Goal: Find specific page/section: Locate a particular part of the current website

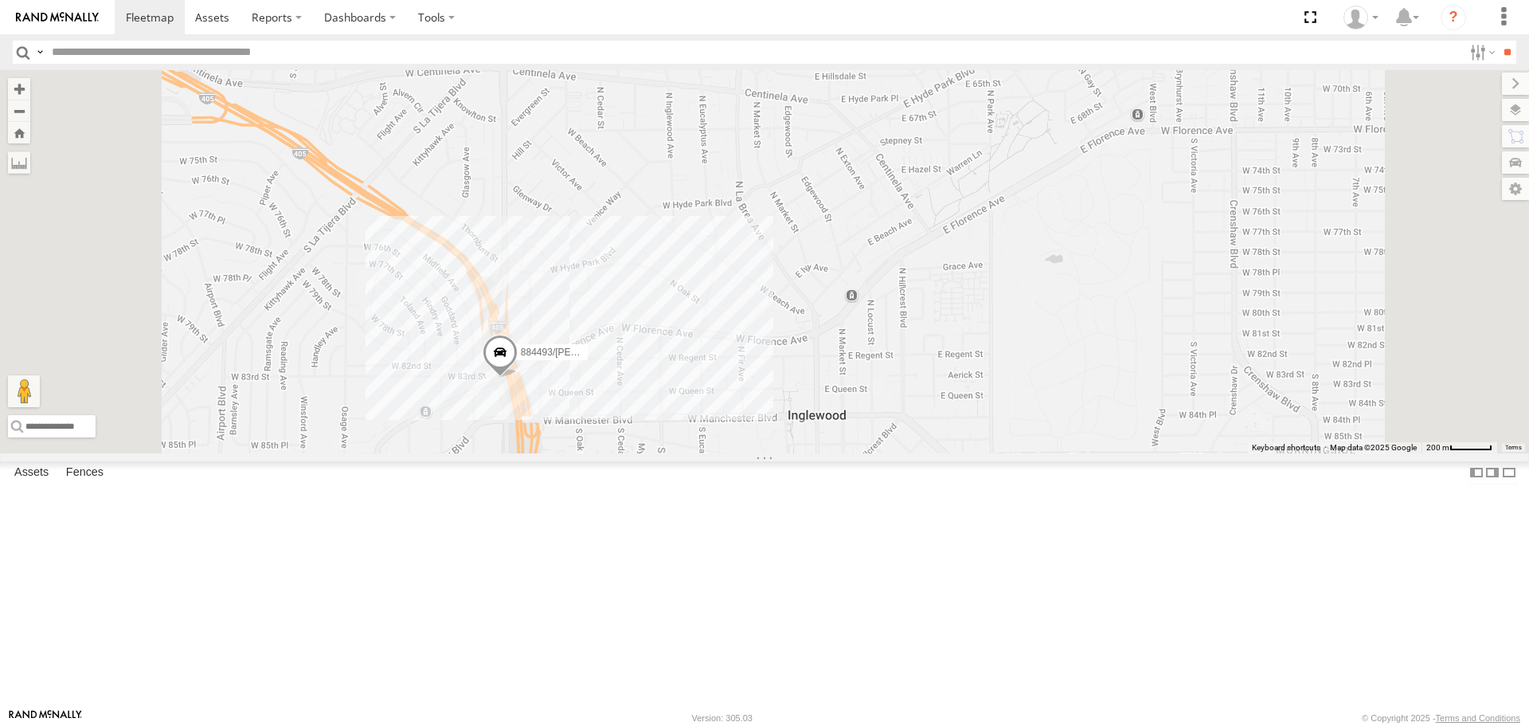
click at [518, 378] on span at bounding box center [500, 356] width 35 height 43
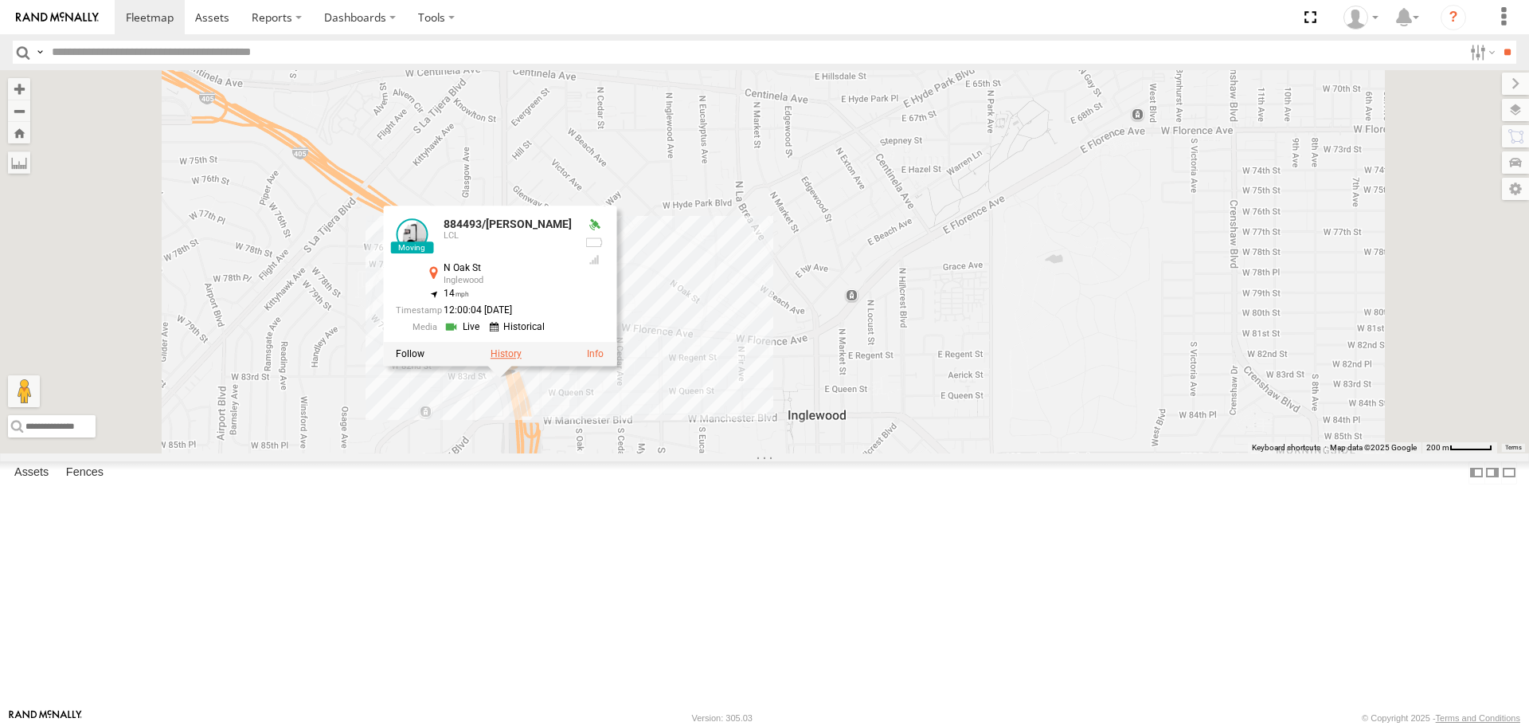
click at [522, 360] on label at bounding box center [506, 354] width 31 height 11
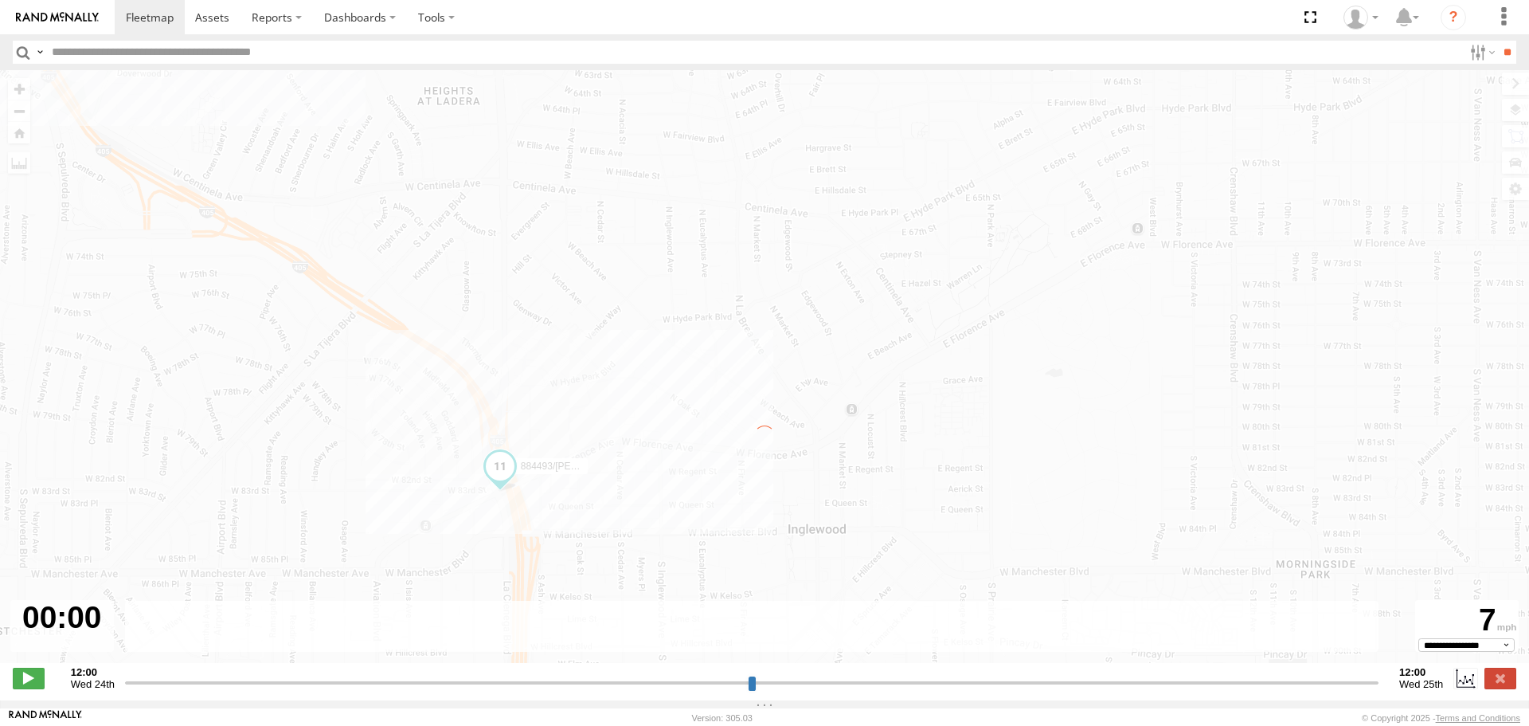
type input "**********"
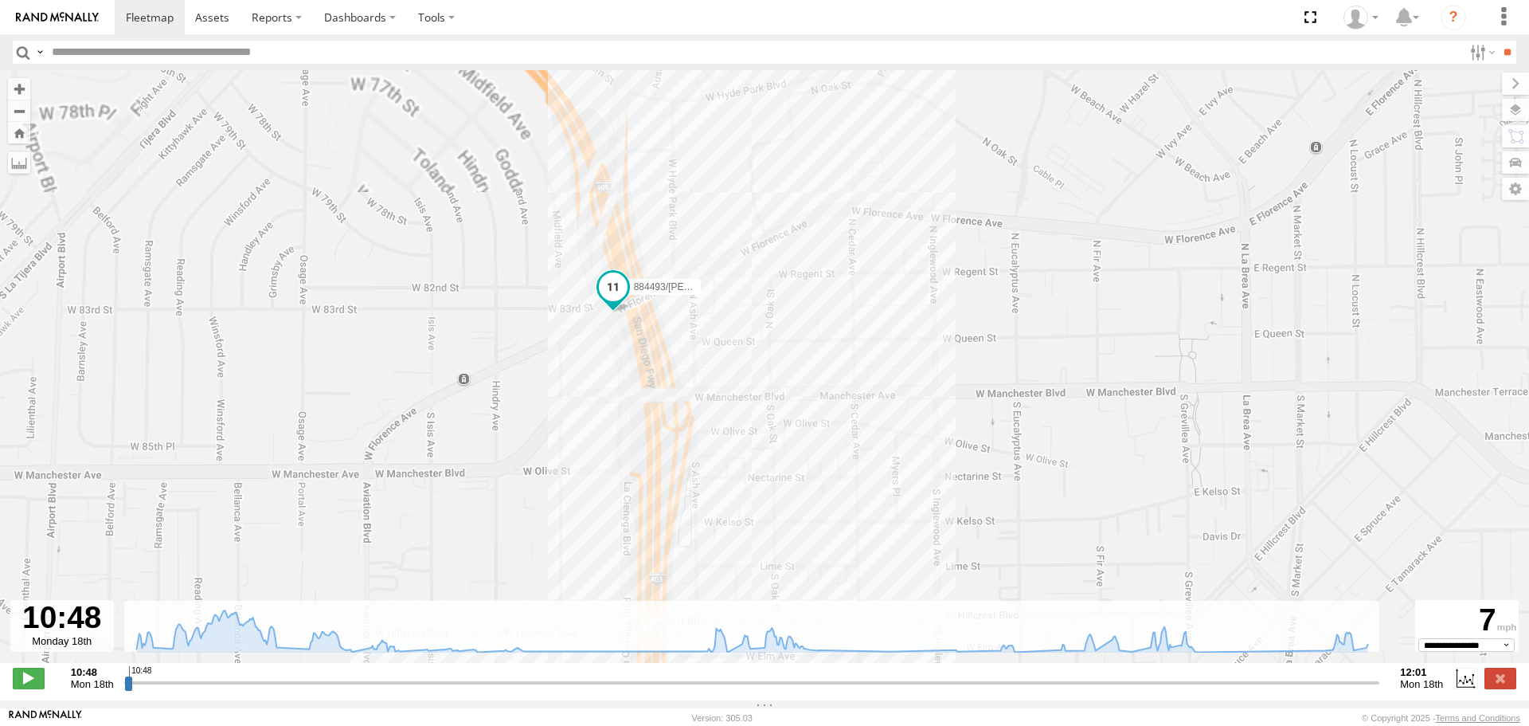
drag, startPoint x: 726, startPoint y: 227, endPoint x: 745, endPoint y: 373, distance: 147.0
click at [745, 373] on div "884493/[PERSON_NAME]" at bounding box center [764, 374] width 1529 height 609
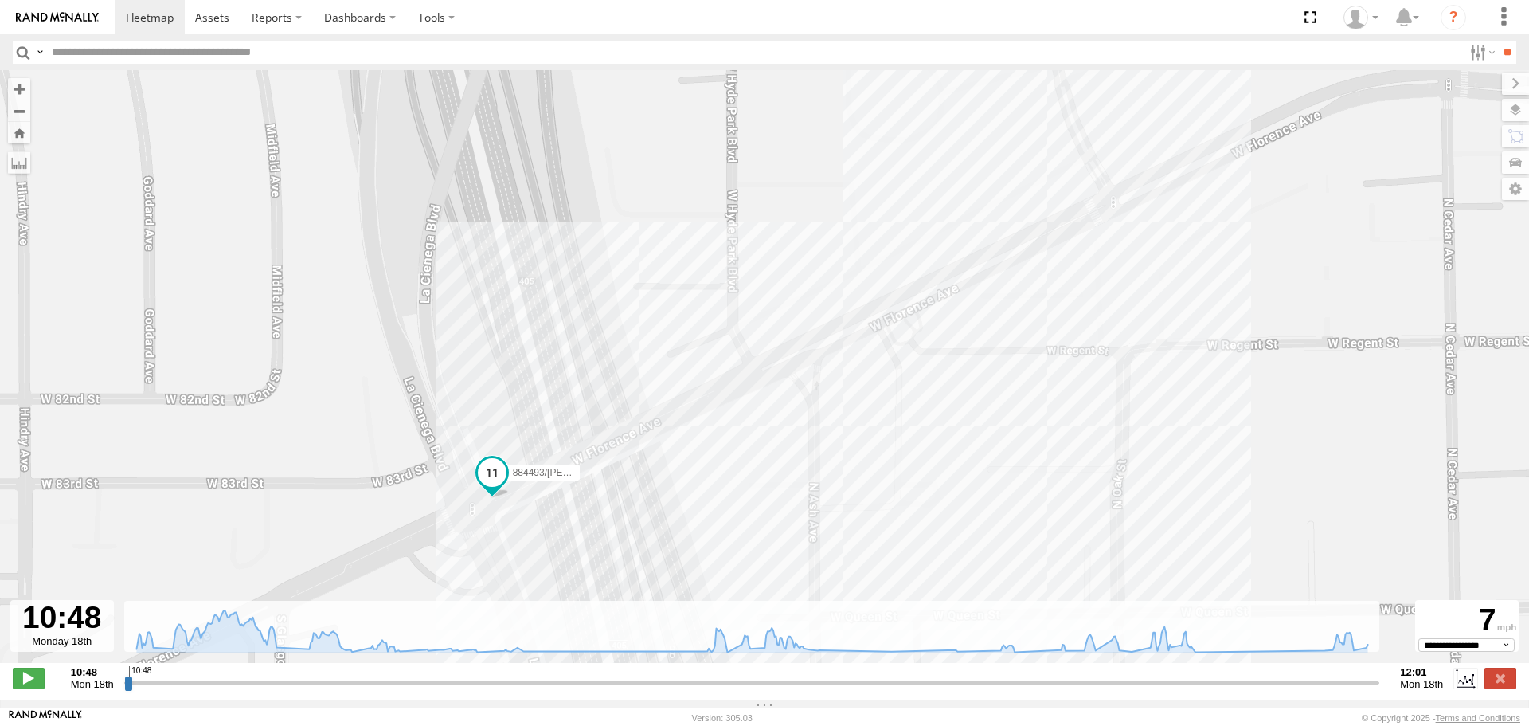
drag, startPoint x: 544, startPoint y: 299, endPoint x: 614, endPoint y: 628, distance: 337.1
click at [616, 636] on div "← Move left → Move right ↑ Move up ↓ Move down + Zoom in - Zoom out Home Jump l…" at bounding box center [764, 385] width 1529 height 630
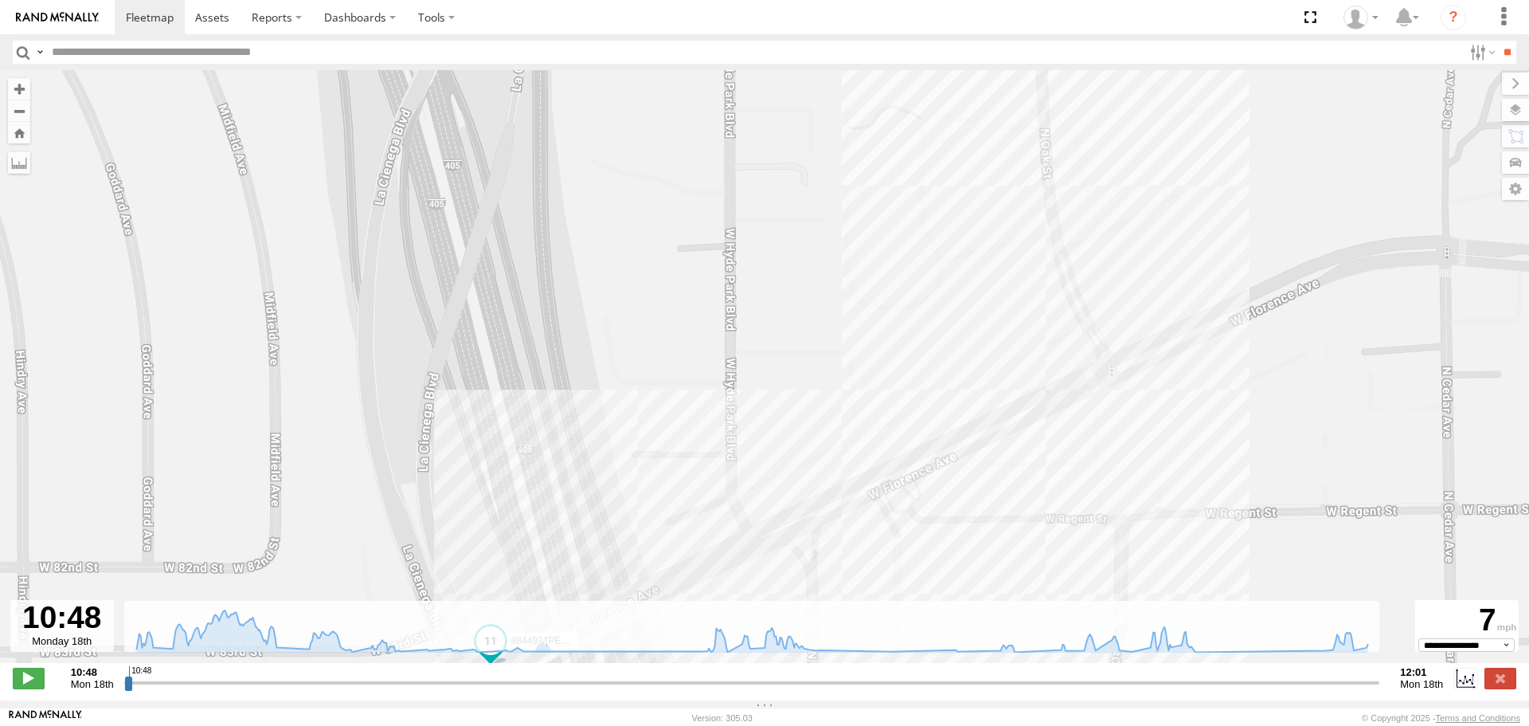
drag, startPoint x: 734, startPoint y: 294, endPoint x: 667, endPoint y: 533, distance: 248.3
click at [667, 533] on div "884493/[PERSON_NAME]" at bounding box center [764, 374] width 1529 height 609
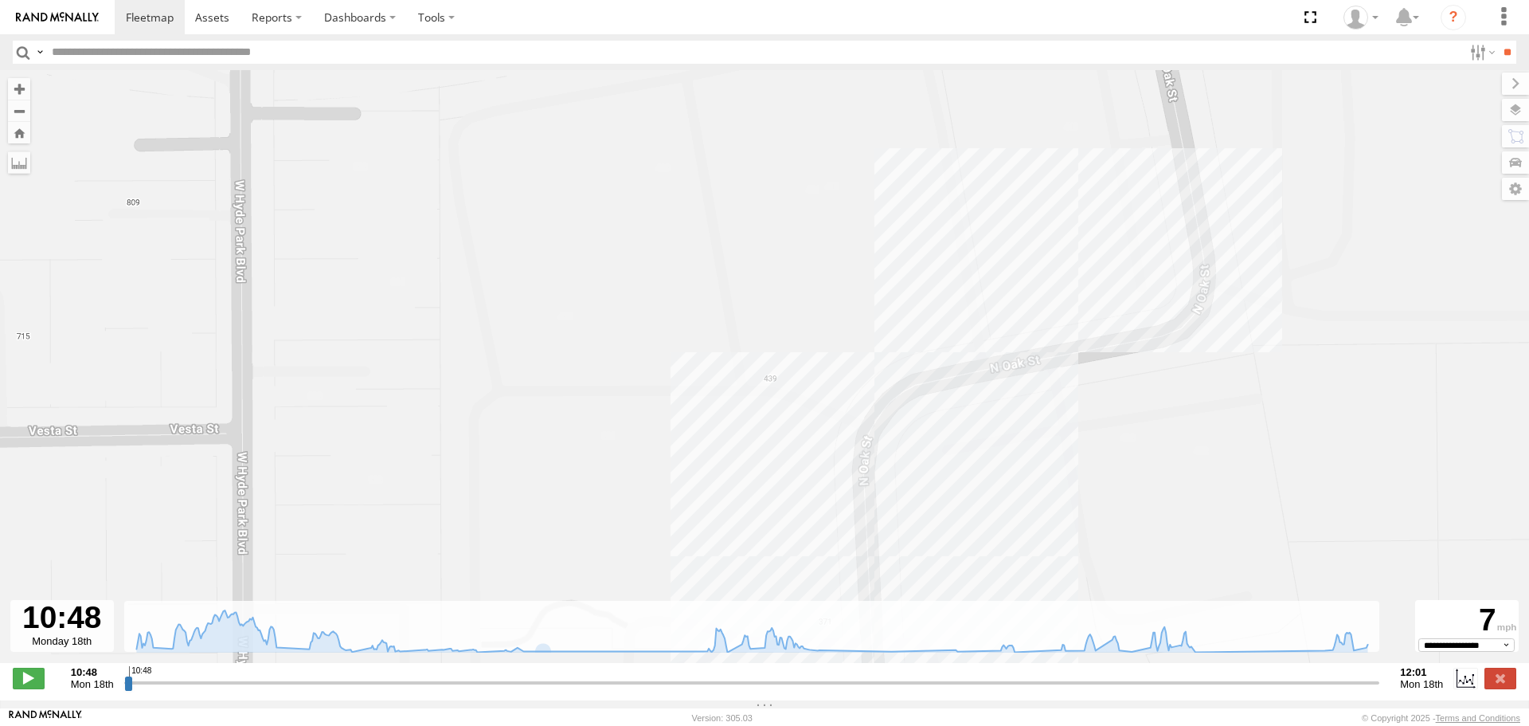
click at [1014, 261] on div "884493/[PERSON_NAME]" at bounding box center [764, 374] width 1529 height 609
click at [580, 378] on div "884493/RUDYS SILVERWINGS 0" at bounding box center [764, 374] width 1529 height 609
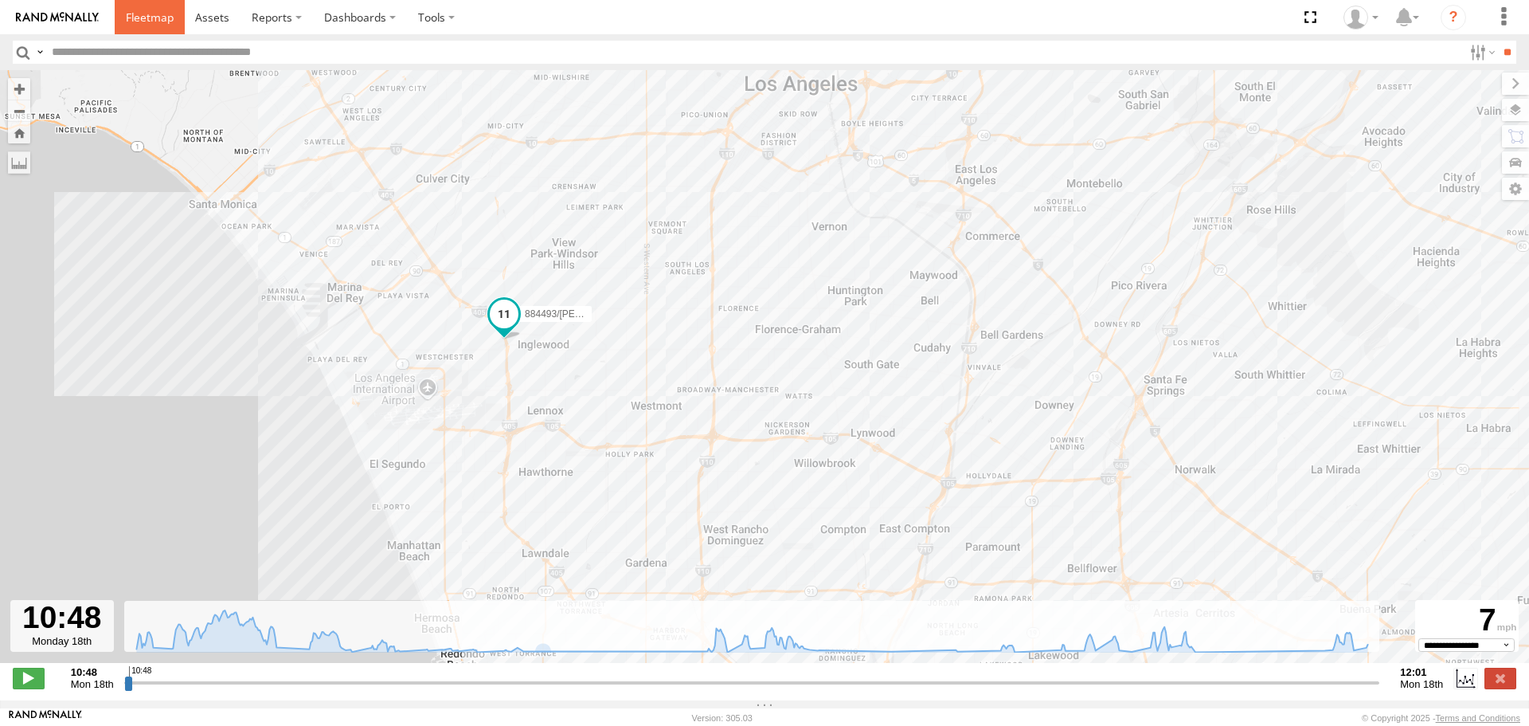
click at [168, 22] on span at bounding box center [150, 17] width 48 height 15
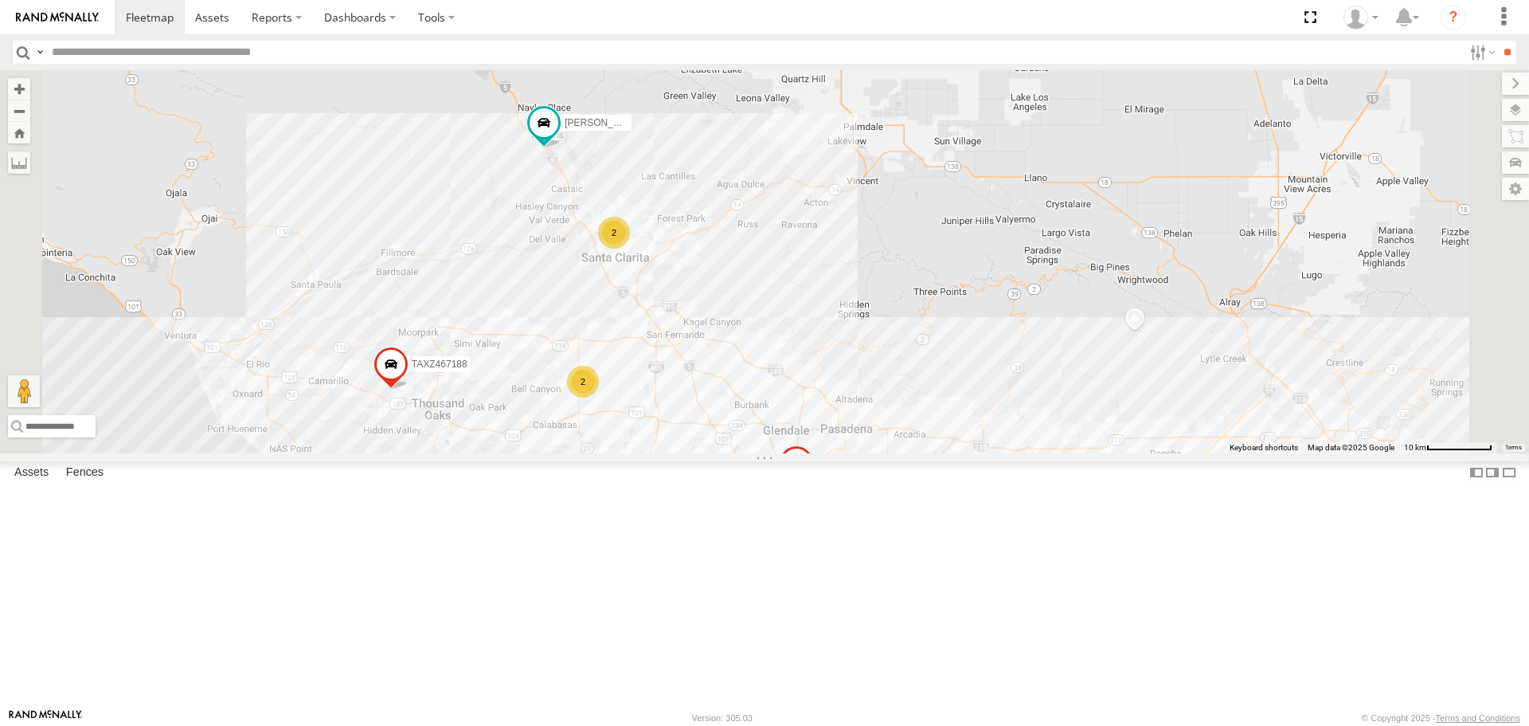
drag, startPoint x: 913, startPoint y: 571, endPoint x: 828, endPoint y: 311, distance: 274.0
click at [828, 311] on div "LEVERN/T-1627 TAXZ467188 884493/RUDYS CHAPO JUSTIN/T-1628 TAXZ465578 GILDER TLX…" at bounding box center [764, 261] width 1529 height 382
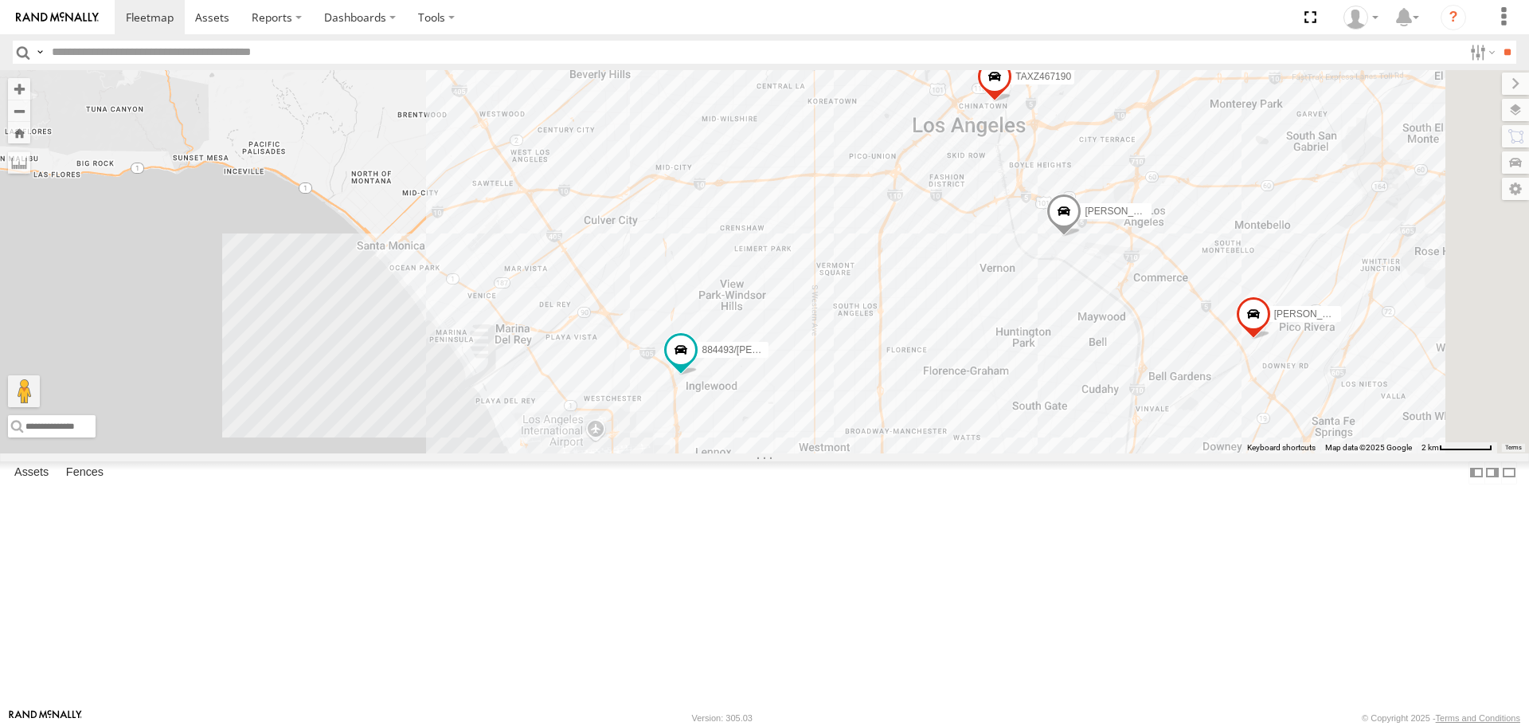
drag, startPoint x: 993, startPoint y: 413, endPoint x: 659, endPoint y: 533, distance: 355.5
click at [659, 452] on div "LEVERN/T-1627 TAXZ467188 884493/RUDYS CHAPO JUSTIN/T-1628 TAXZ465578 GILDER TLX…" at bounding box center [764, 261] width 1529 height 382
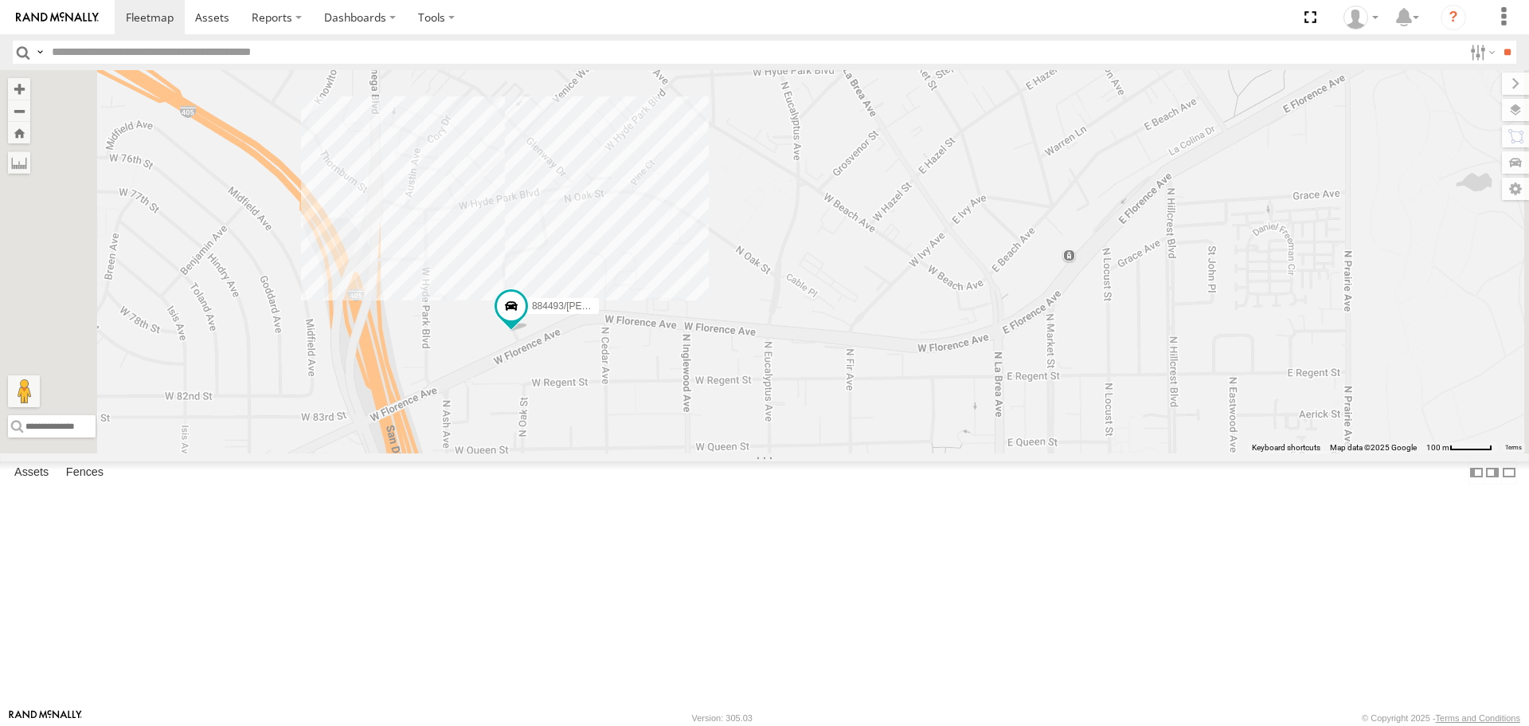
drag, startPoint x: 718, startPoint y: 443, endPoint x: 711, endPoint y: 500, distance: 57.7
click at [711, 452] on div "LEVERN/T-1627 TAXZ467188 884493/RUDYS CHAPO JUSTIN/T-1628 TAXZ465578 GILDER TLX…" at bounding box center [764, 261] width 1529 height 382
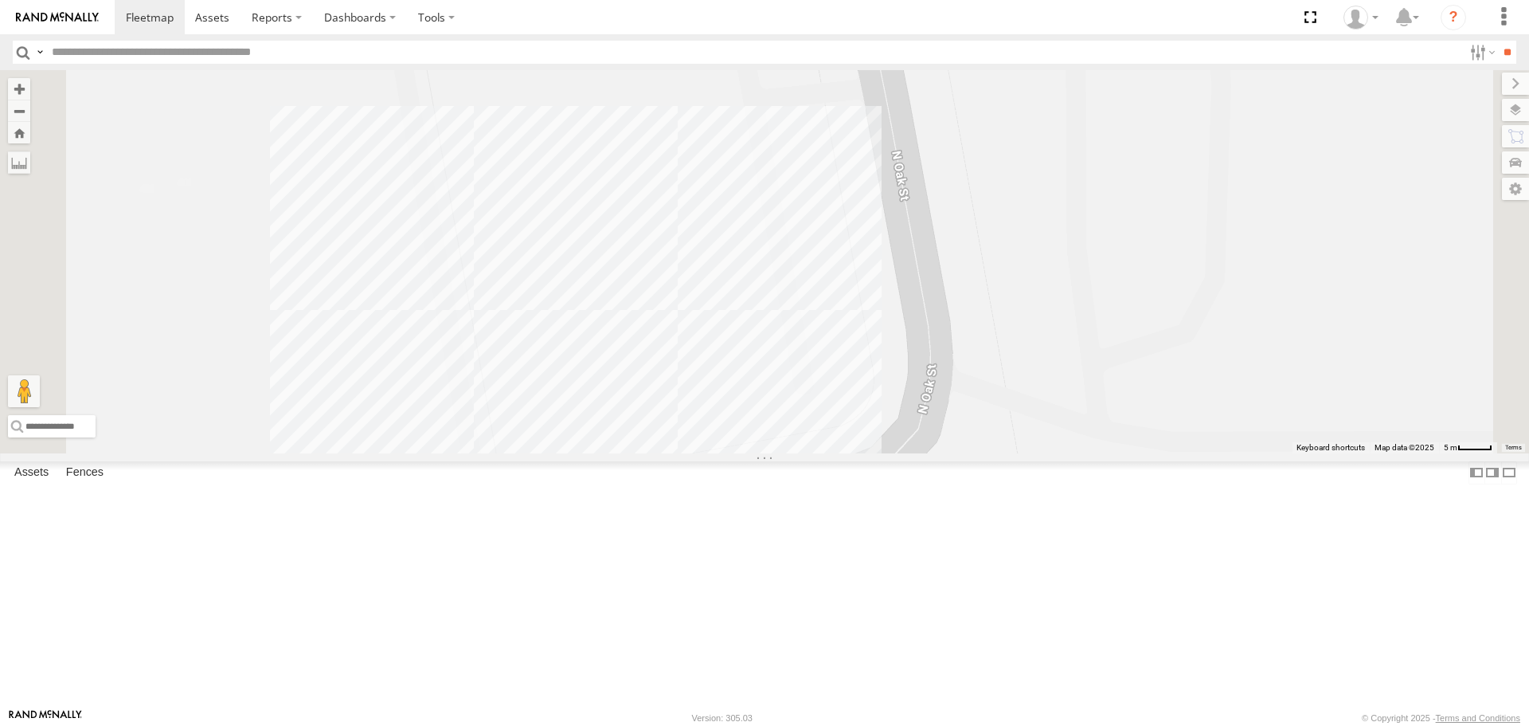
drag, startPoint x: 719, startPoint y: 442, endPoint x: 722, endPoint y: 427, distance: 15.3
click at [722, 427] on div "LEVERN/T-1627 TAXZ467188 884493/RUDYS CHAPO JUSTIN/T-1628 TAXZ465578 GILDER TLX…" at bounding box center [764, 261] width 1529 height 382
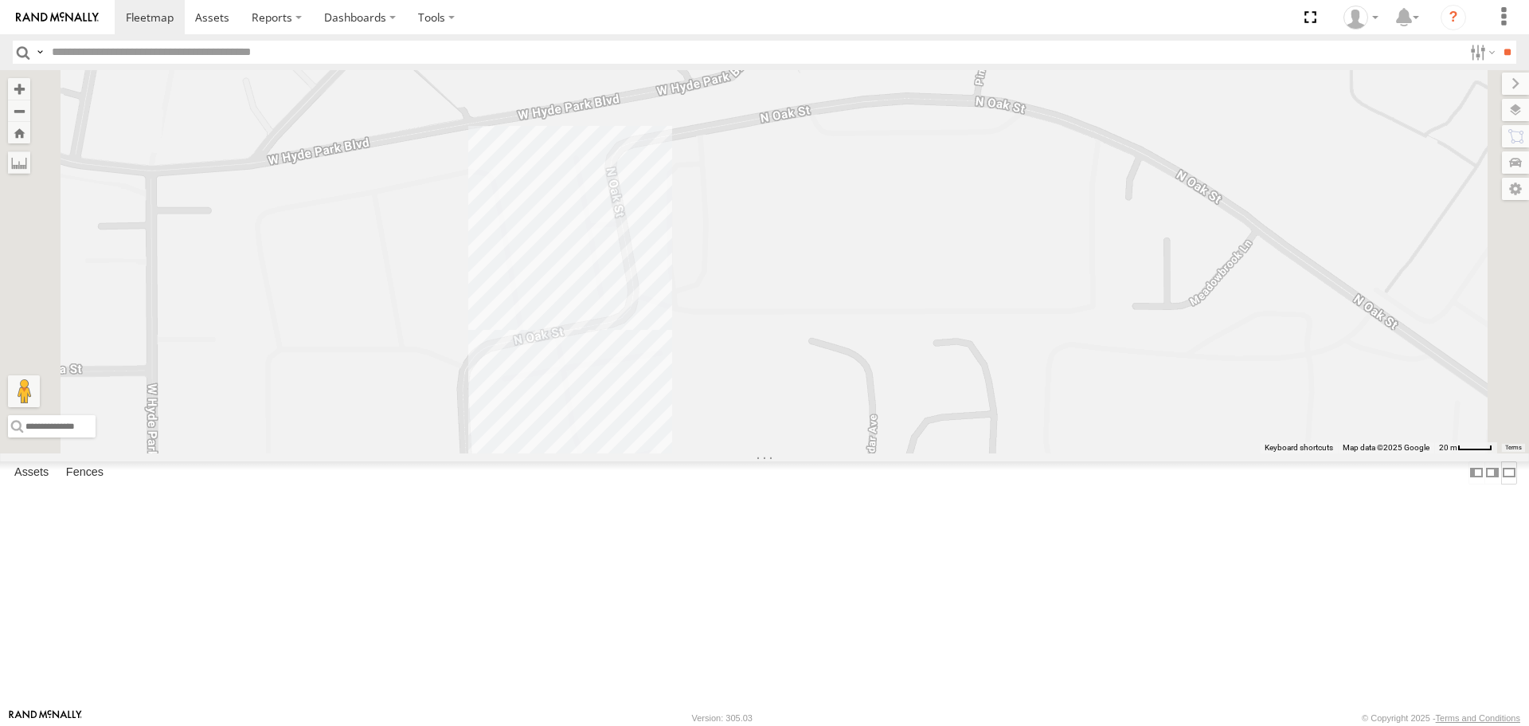
click at [1501, 484] on label at bounding box center [1509, 472] width 16 height 23
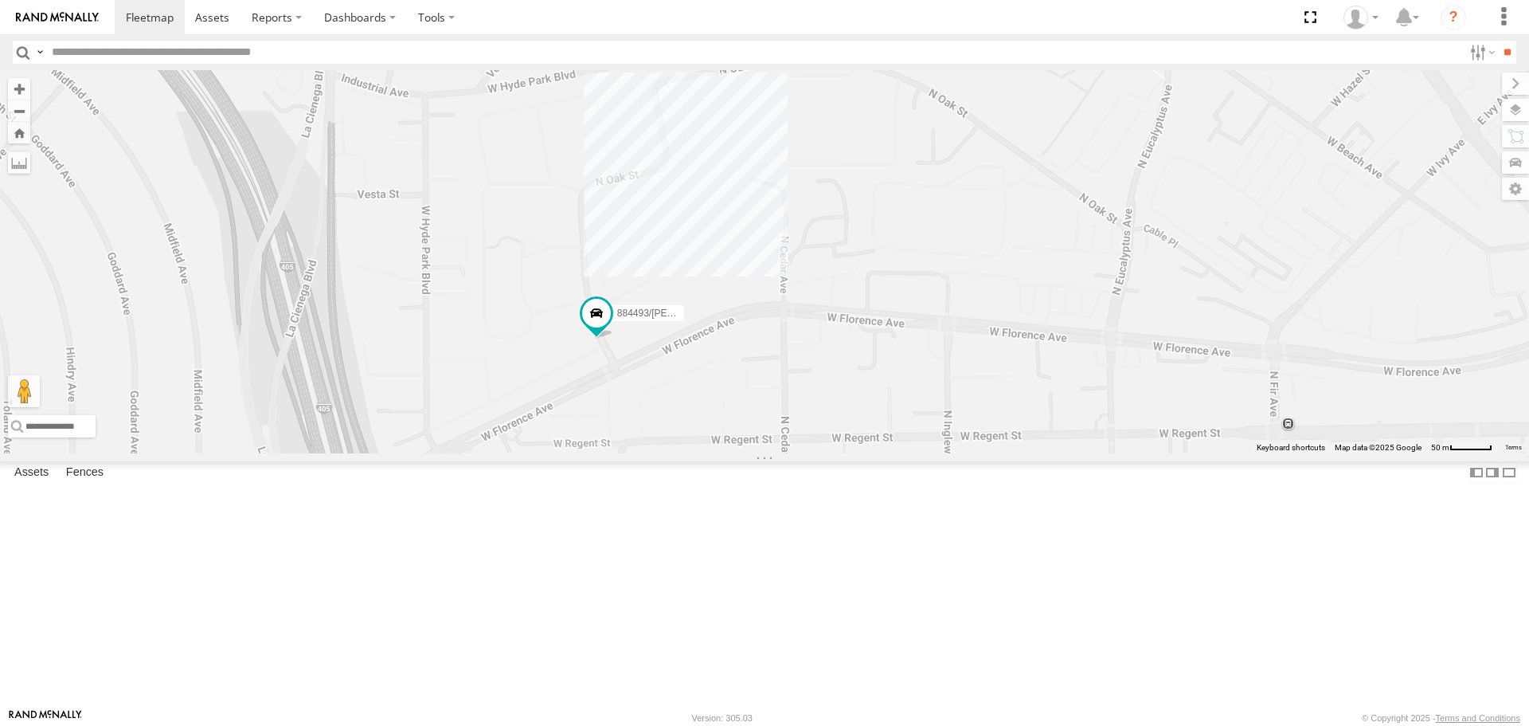
drag, startPoint x: 674, startPoint y: 397, endPoint x: 678, endPoint y: 378, distance: 19.5
click at [678, 378] on div "884493/[PERSON_NAME]" at bounding box center [764, 261] width 1529 height 382
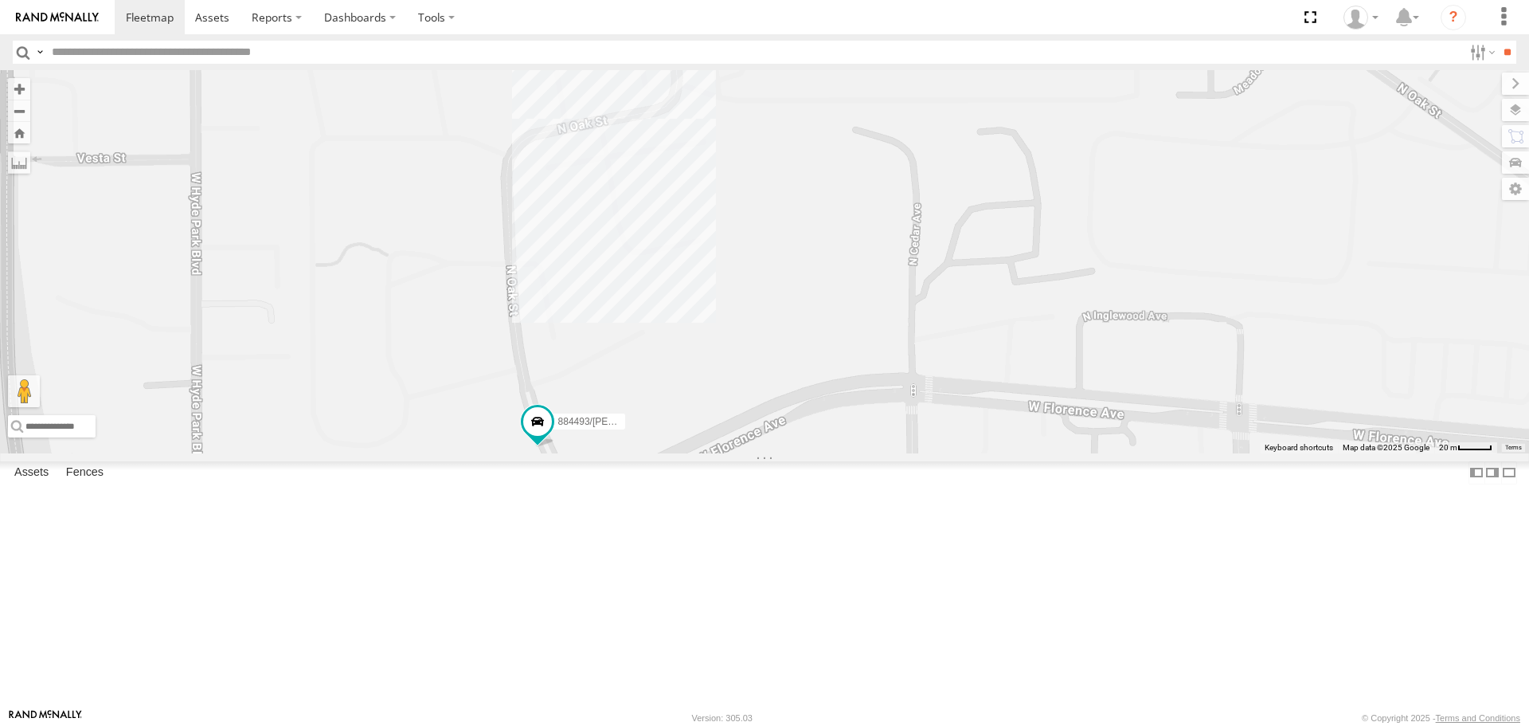
drag, startPoint x: 616, startPoint y: 282, endPoint x: 640, endPoint y: 400, distance: 120.1
click at [640, 400] on div "884493/[PERSON_NAME]" at bounding box center [764, 261] width 1529 height 382
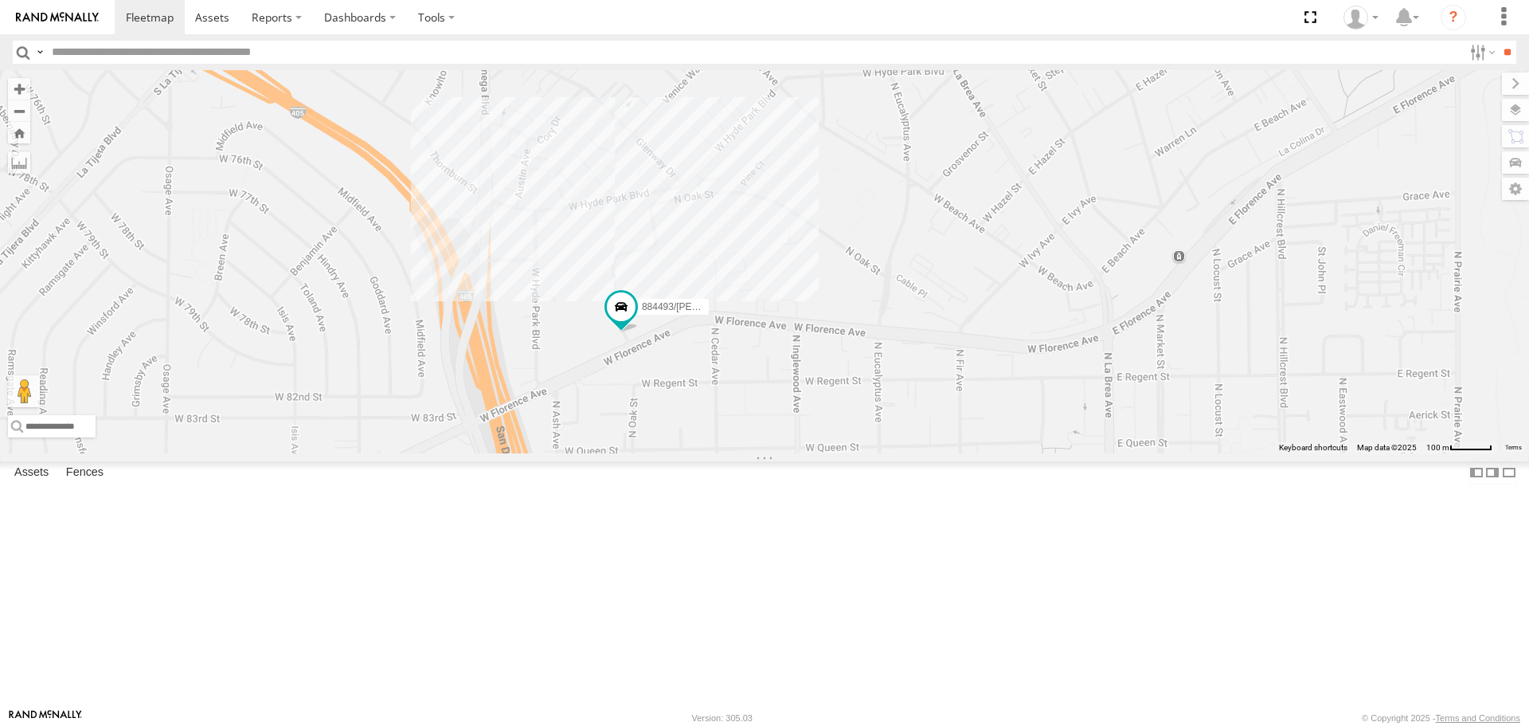
drag, startPoint x: 781, startPoint y: 404, endPoint x: 686, endPoint y: 348, distance: 110.6
click at [691, 352] on div "884493/[PERSON_NAME]" at bounding box center [764, 261] width 1529 height 382
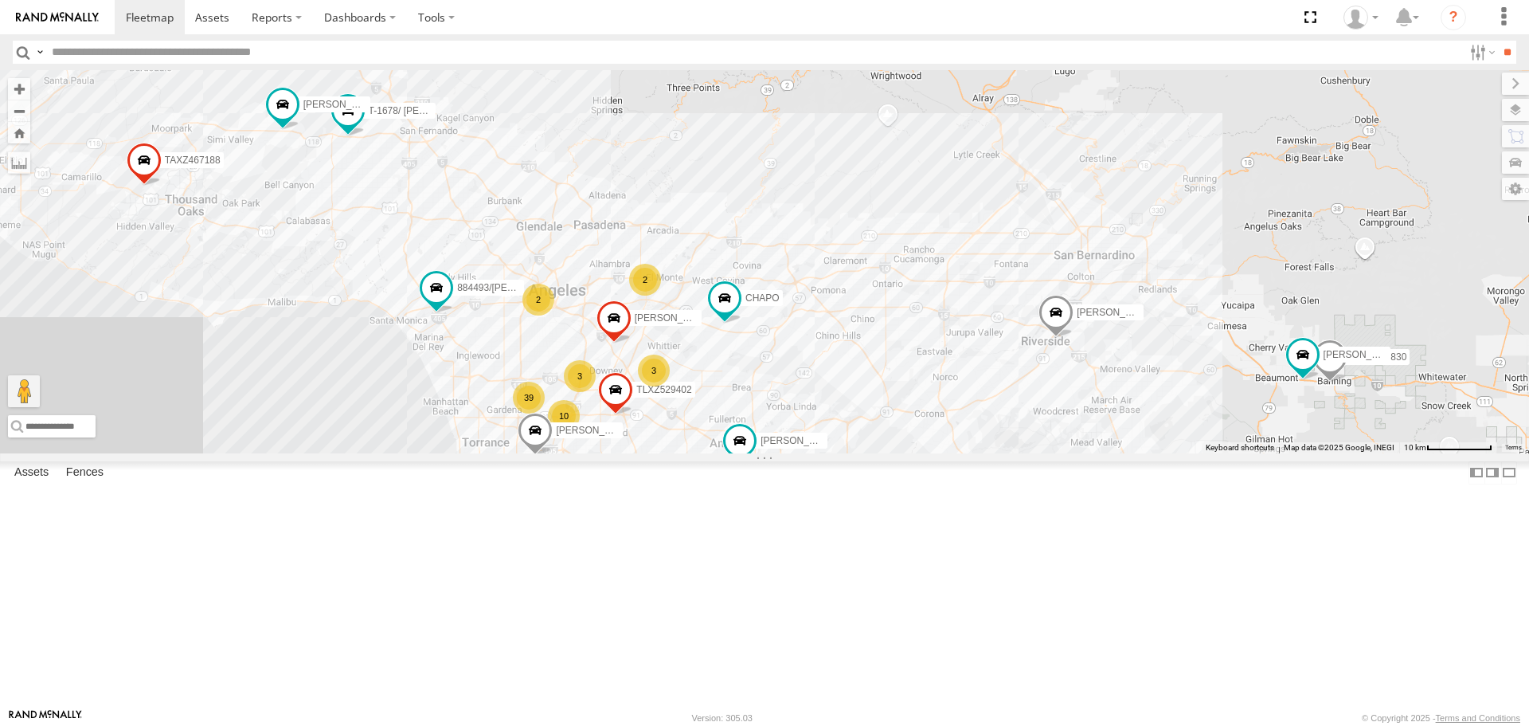
drag, startPoint x: 792, startPoint y: 574, endPoint x: 799, endPoint y: 483, distance: 91.1
click at [799, 452] on div "TAXZ467188 884493/RUDYS JUSTIN/T-1628 GILDER TOMMY/T-1630 LUIS CAMPOS ARMANDO/T…" at bounding box center [764, 261] width 1529 height 382
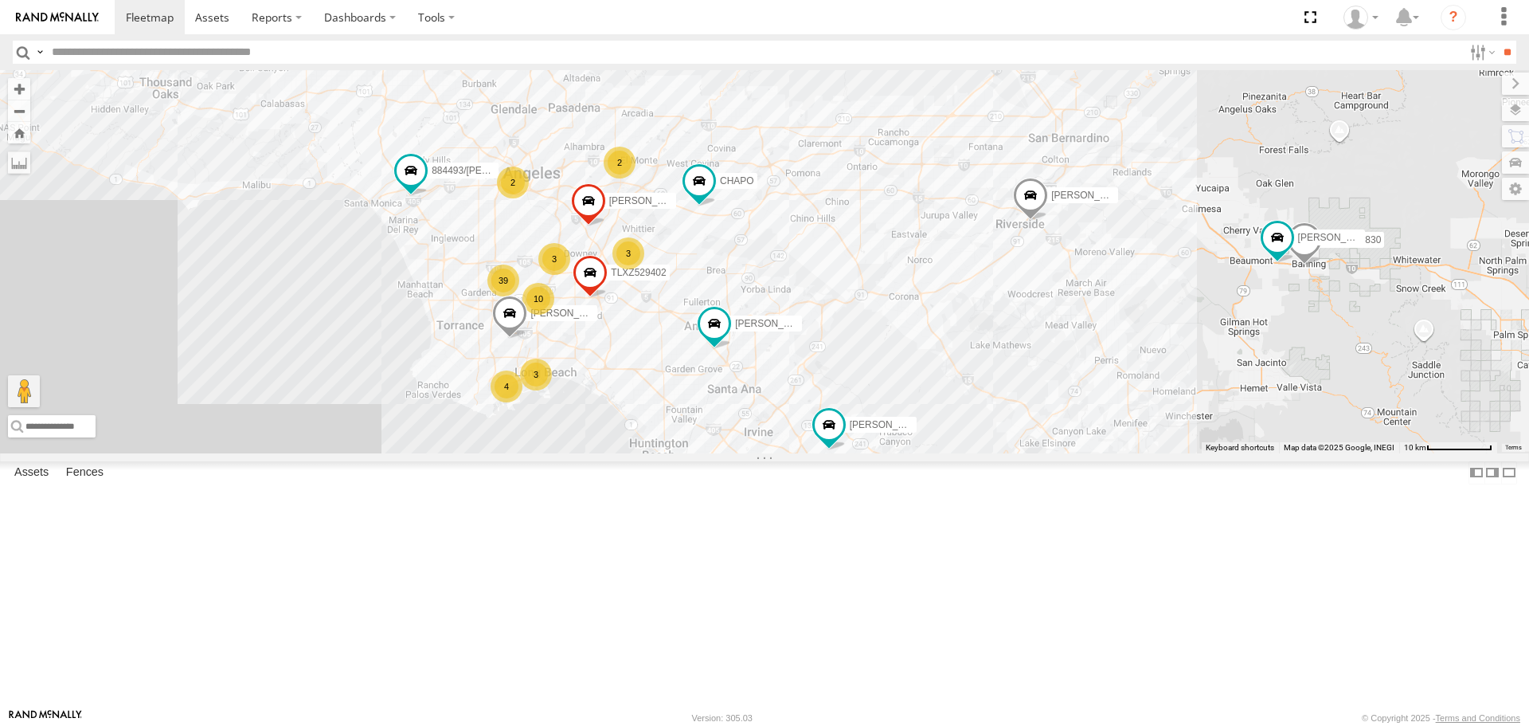
drag, startPoint x: 812, startPoint y: 469, endPoint x: 784, endPoint y: 394, distance: 79.9
click at [784, 394] on div "TAXZ467188 884493/RUDYS JUSTIN/T-1628 GILDER TOMMY/T-1630 LUIS CAMPOS ARMANDO/T…" at bounding box center [764, 261] width 1529 height 382
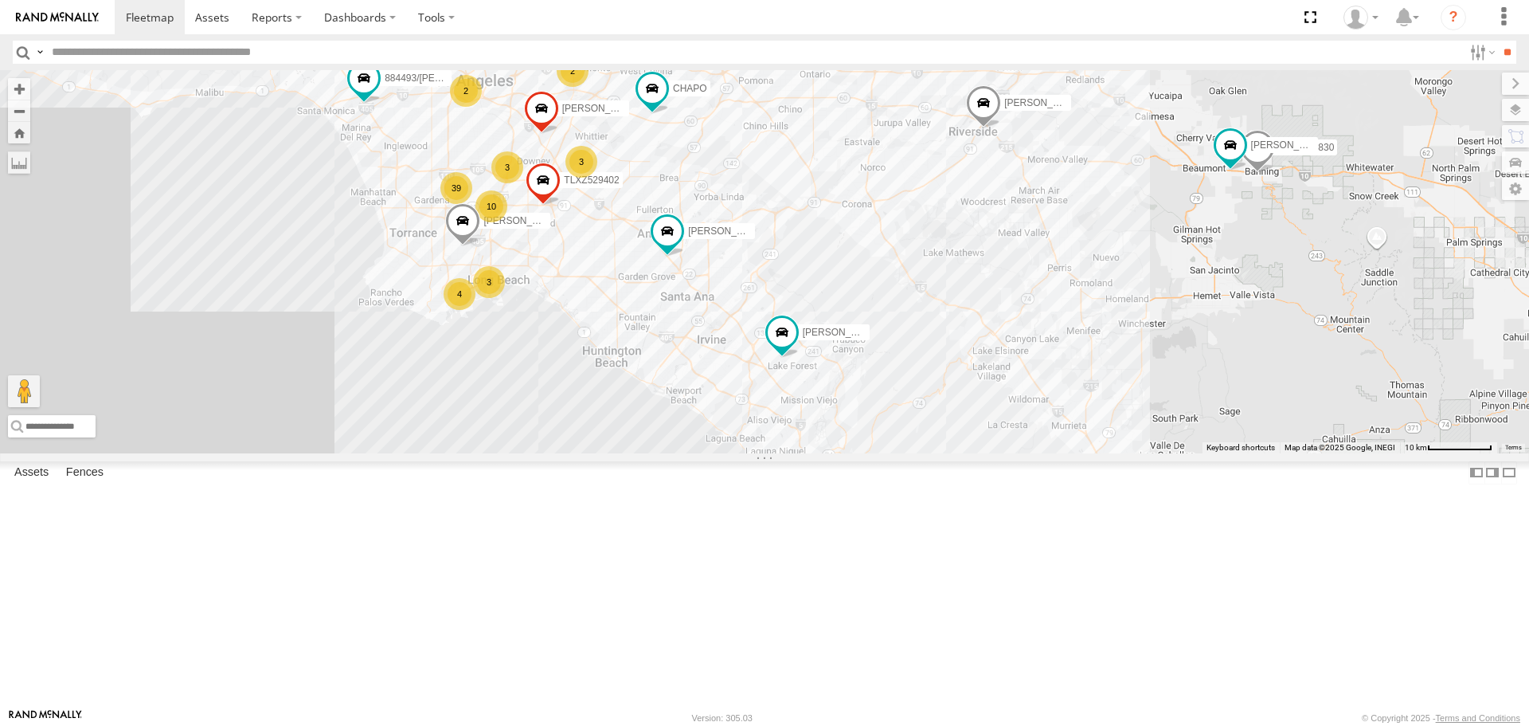
drag, startPoint x: 840, startPoint y: 483, endPoint x: 793, endPoint y: 387, distance: 106.5
click at [793, 387] on div "TAXZ467188 884493/RUDYS JUSTIN/T-1628 GILDER TOMMY/T-1630 LUIS CAMPOS ARMANDO/T…" at bounding box center [764, 261] width 1529 height 382
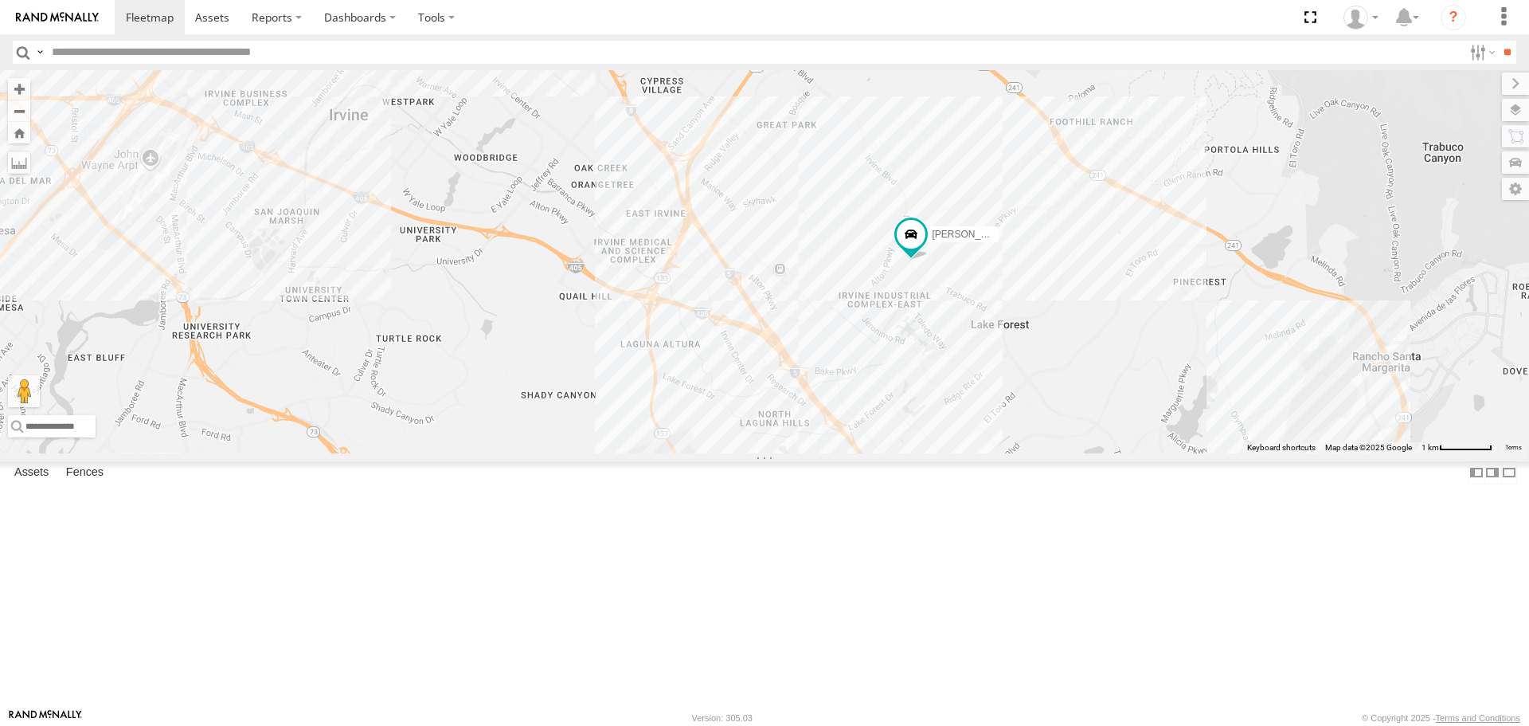
drag, startPoint x: 756, startPoint y: 415, endPoint x: 929, endPoint y: 416, distance: 172.8
click at [929, 416] on div "TAXZ467188 884493/RUDYS JUSTIN/T-1628 GILDER TOMMY/T-1630 LUIS CAMPOS ARMANDO/T…" at bounding box center [764, 261] width 1529 height 382
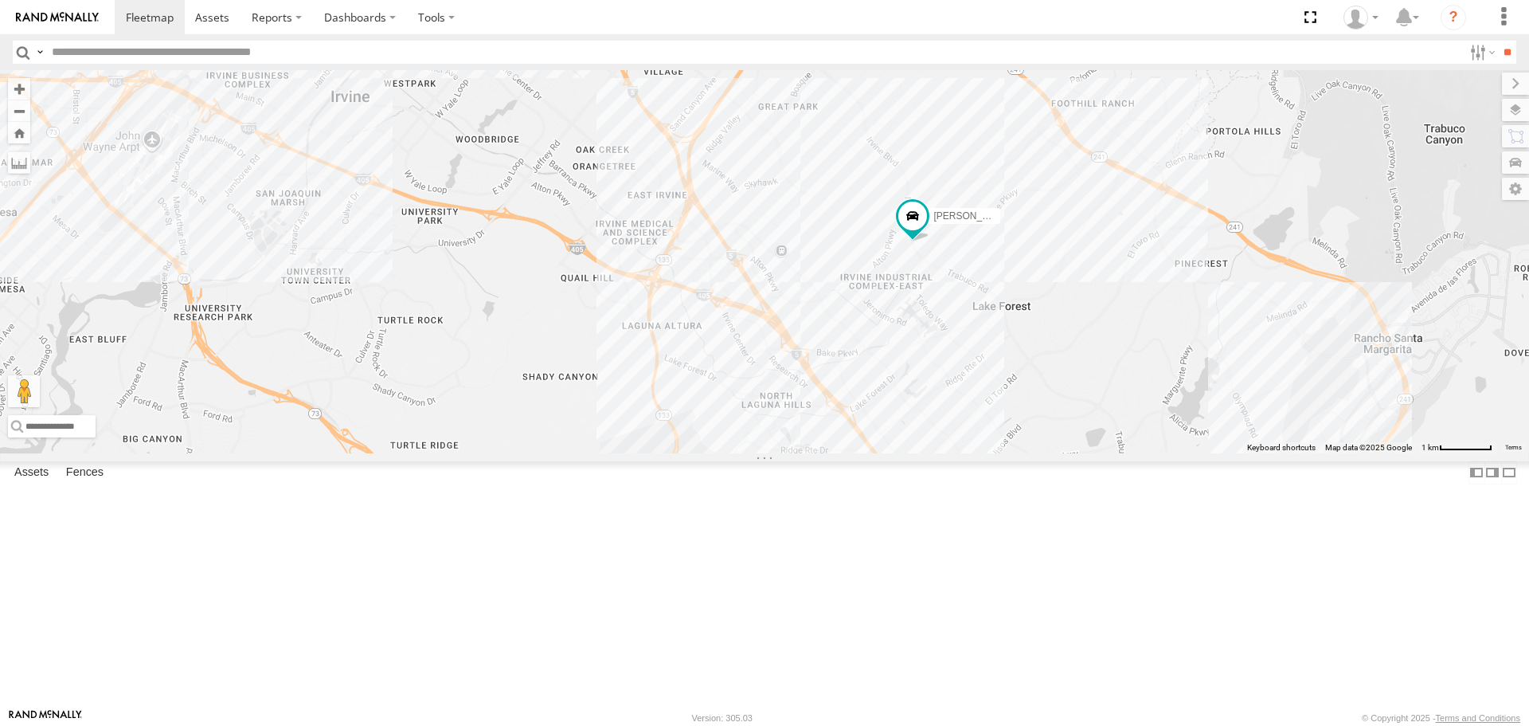
drag, startPoint x: 628, startPoint y: 529, endPoint x: 626, endPoint y: 344, distance: 184.8
click at [626, 344] on div "TAXZ467188 884493/RUDYS JUSTIN/T-1628 GILDER TOMMY/T-1630 LUIS CAMPOS ARMANDO/T…" at bounding box center [764, 261] width 1529 height 382
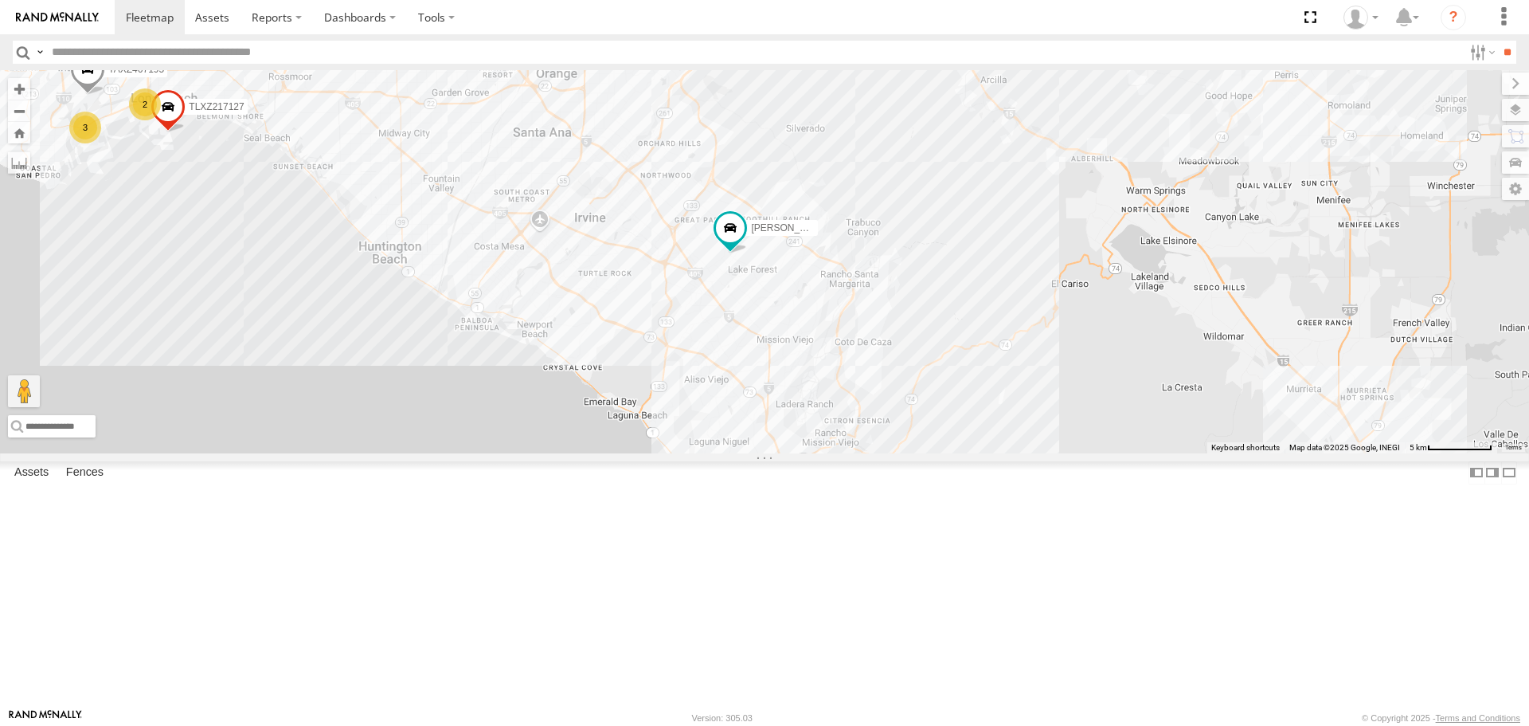
drag, startPoint x: 632, startPoint y: 338, endPoint x: 661, endPoint y: 425, distance: 91.4
click at [661, 426] on div "TAXZ467188 884493/RUDYS JUSTIN/T-1628 GILDER TOMMY/T-1630 LUIS CAMPOS ARMANDO/T…" at bounding box center [764, 261] width 1529 height 382
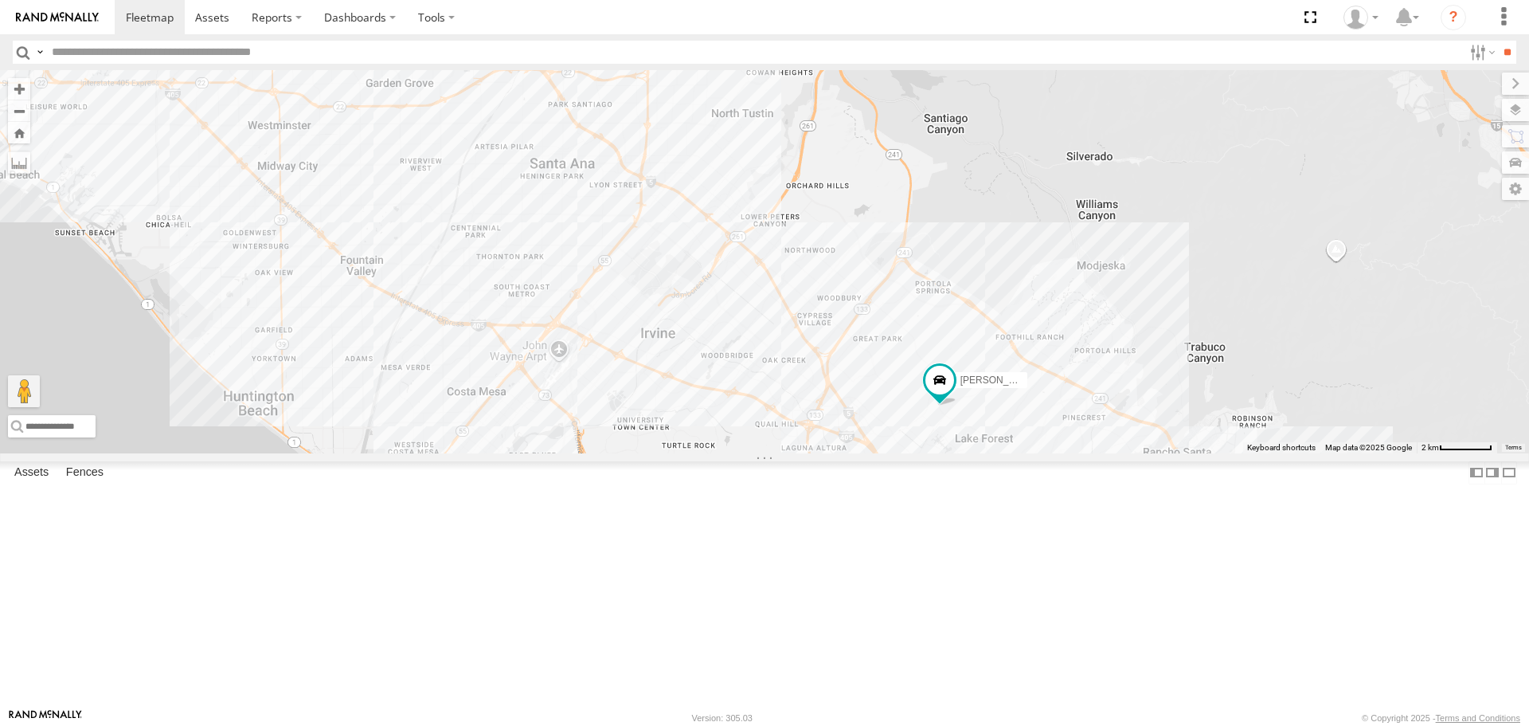
drag, startPoint x: 606, startPoint y: 350, endPoint x: 667, endPoint y: 448, distance: 114.9
click at [667, 448] on div "TAXZ467188 884493/RUDYS JUSTIN/T-1628 GILDER TOMMY/T-1630 LUIS CAMPOS ARMANDO/T…" at bounding box center [764, 261] width 1529 height 382
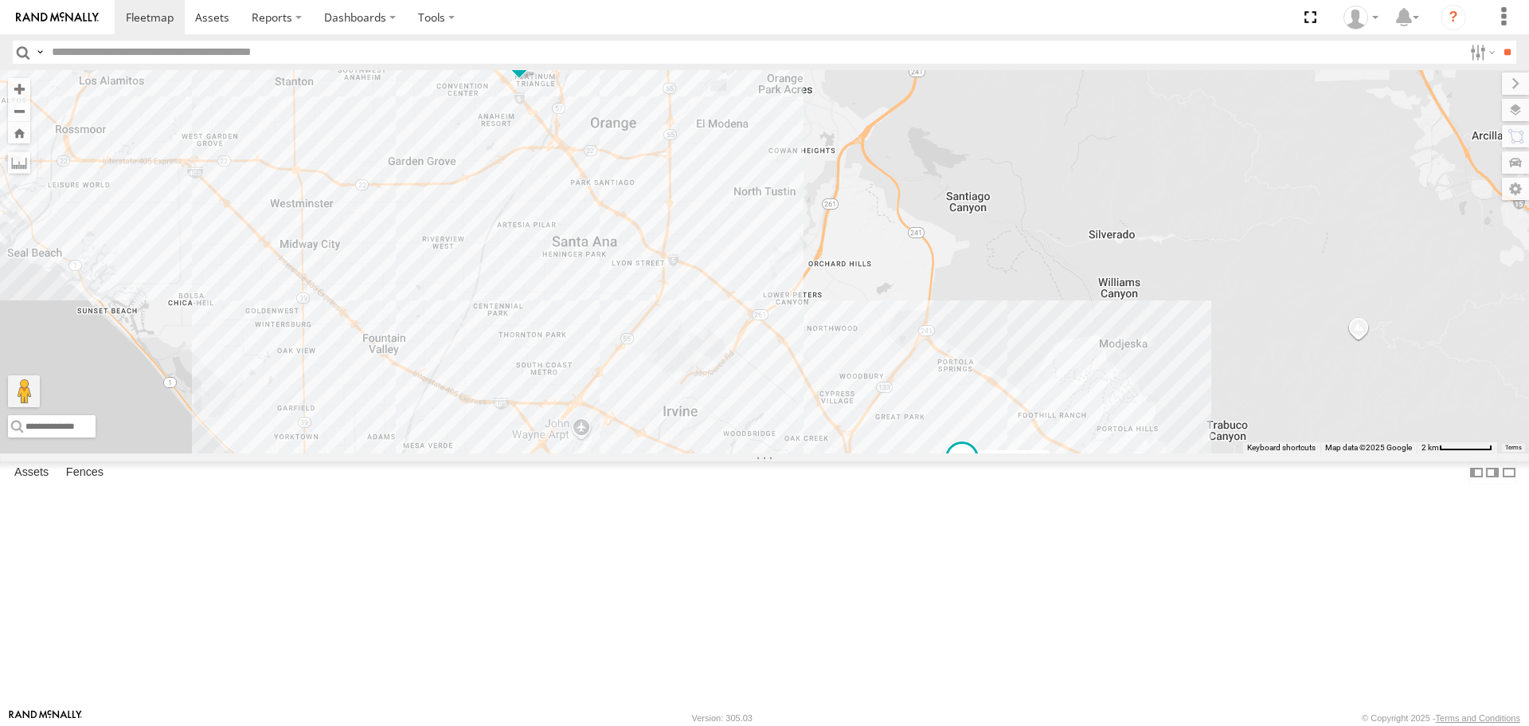
drag, startPoint x: 499, startPoint y: 323, endPoint x: 507, endPoint y: 428, distance: 104.7
click at [507, 428] on div "TAXZ467188 884493/RUDYS JUSTIN/T-1628 GILDER TOMMY/T-1630 LUIS CAMPOS ARMANDO/T…" at bounding box center [764, 261] width 1529 height 382
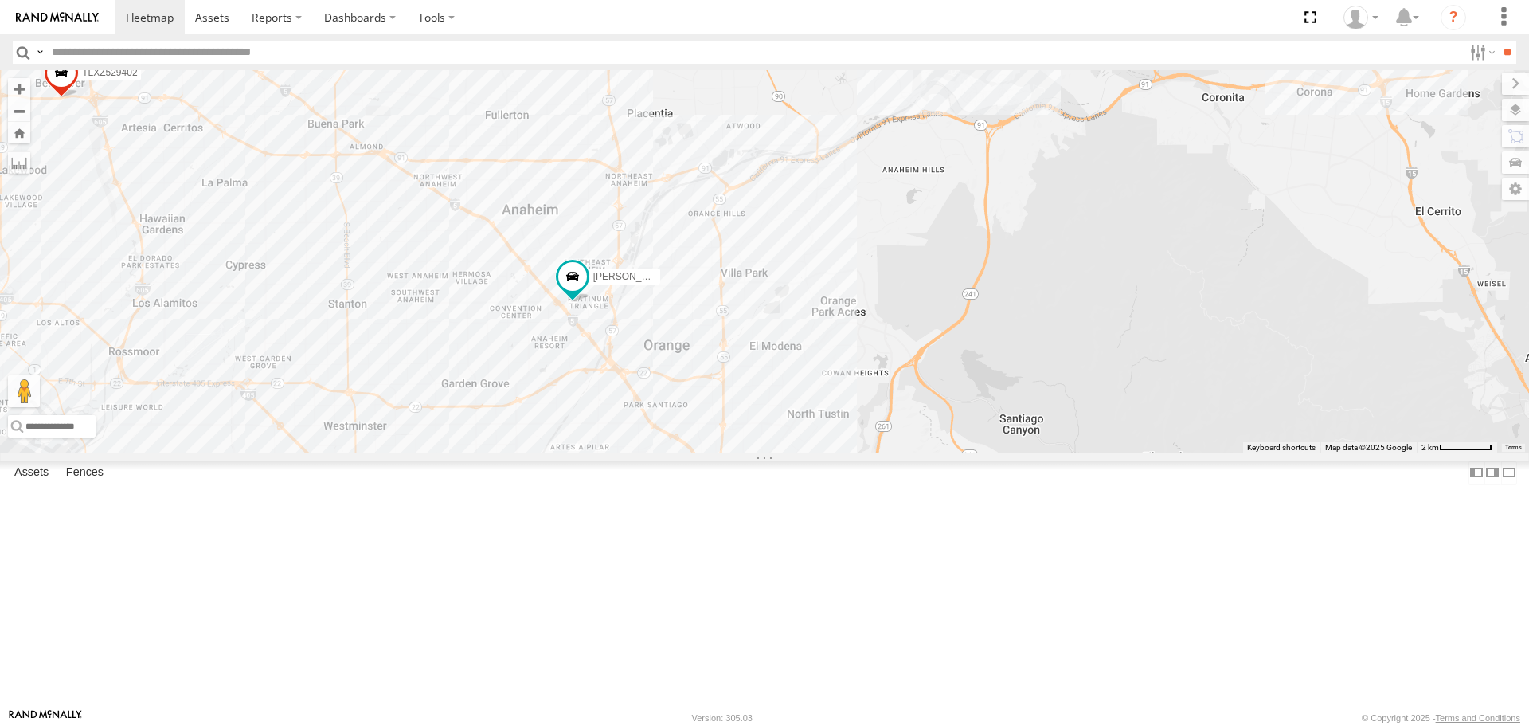
drag, startPoint x: 471, startPoint y: 346, endPoint x: 504, endPoint y: 439, distance: 98.7
click at [504, 439] on div "TAXZ467188 884493/RUDYS JUSTIN/T-1628 GILDER TOMMY/T-1630 LUIS CAMPOS ARMANDO/T…" at bounding box center [764, 261] width 1529 height 382
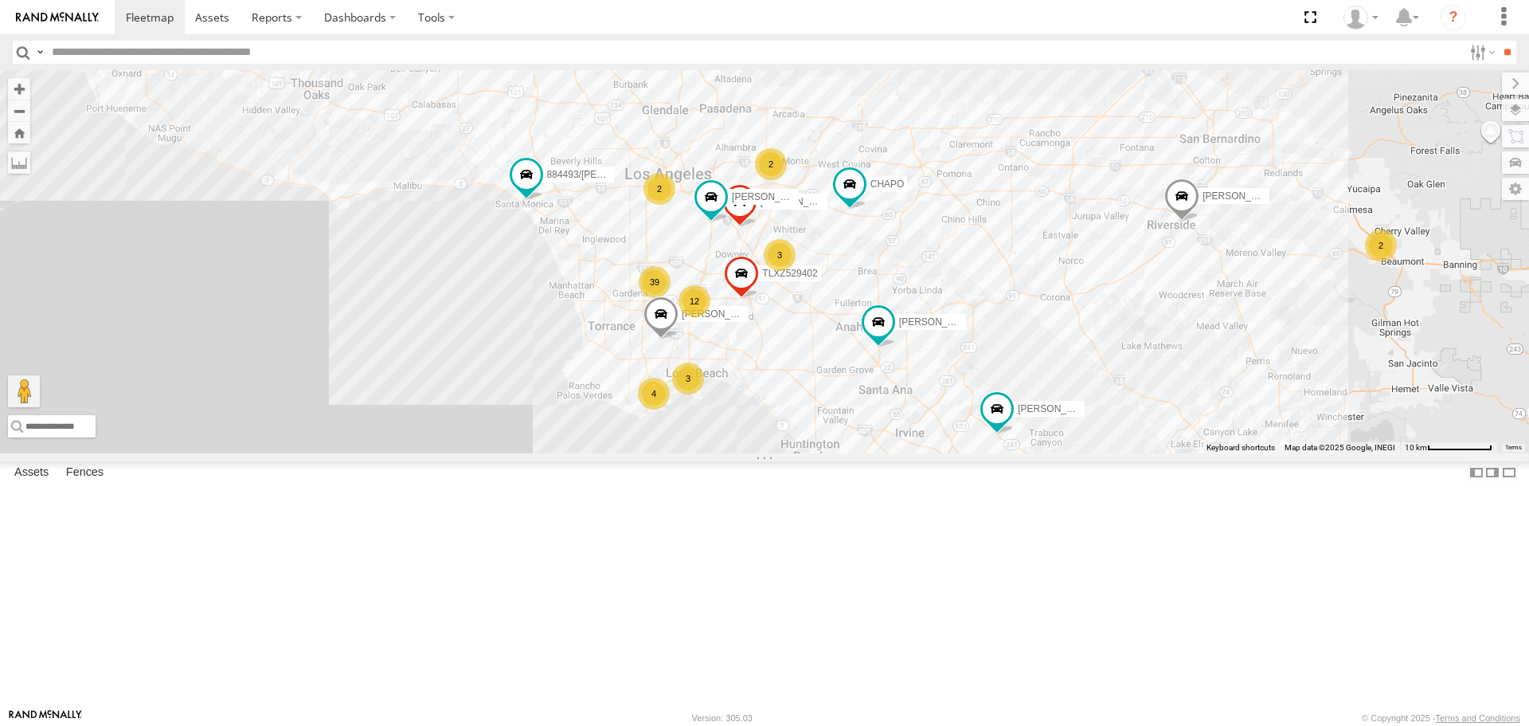
drag, startPoint x: 594, startPoint y: 175, endPoint x: 926, endPoint y: 402, distance: 402.3
click at [924, 405] on div "SAM/T-1625 LARS/T-1623 CHAPO BRUCE/T-1698 GILDER TLXZ529402 TOMMY/T-1630 LUIS C…" at bounding box center [764, 261] width 1529 height 382
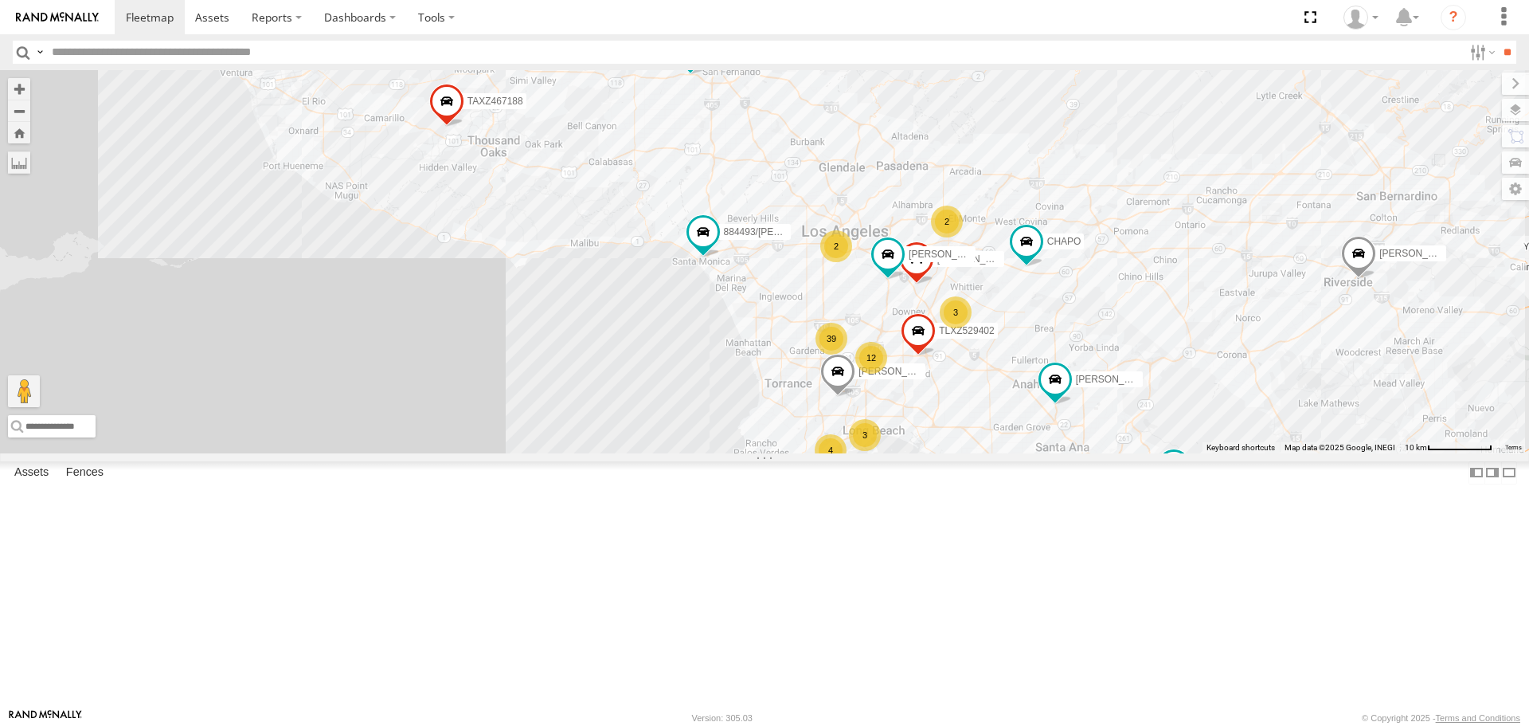
drag, startPoint x: 479, startPoint y: 177, endPoint x: 577, endPoint y: 212, distance: 103.3
click at [577, 212] on div "SAM/T-1625 LARS/T-1623 CHAPO BRUCE/T-1698 GILDER TLXZ529402 TOMMY/T-1630 LUIS C…" at bounding box center [764, 261] width 1529 height 382
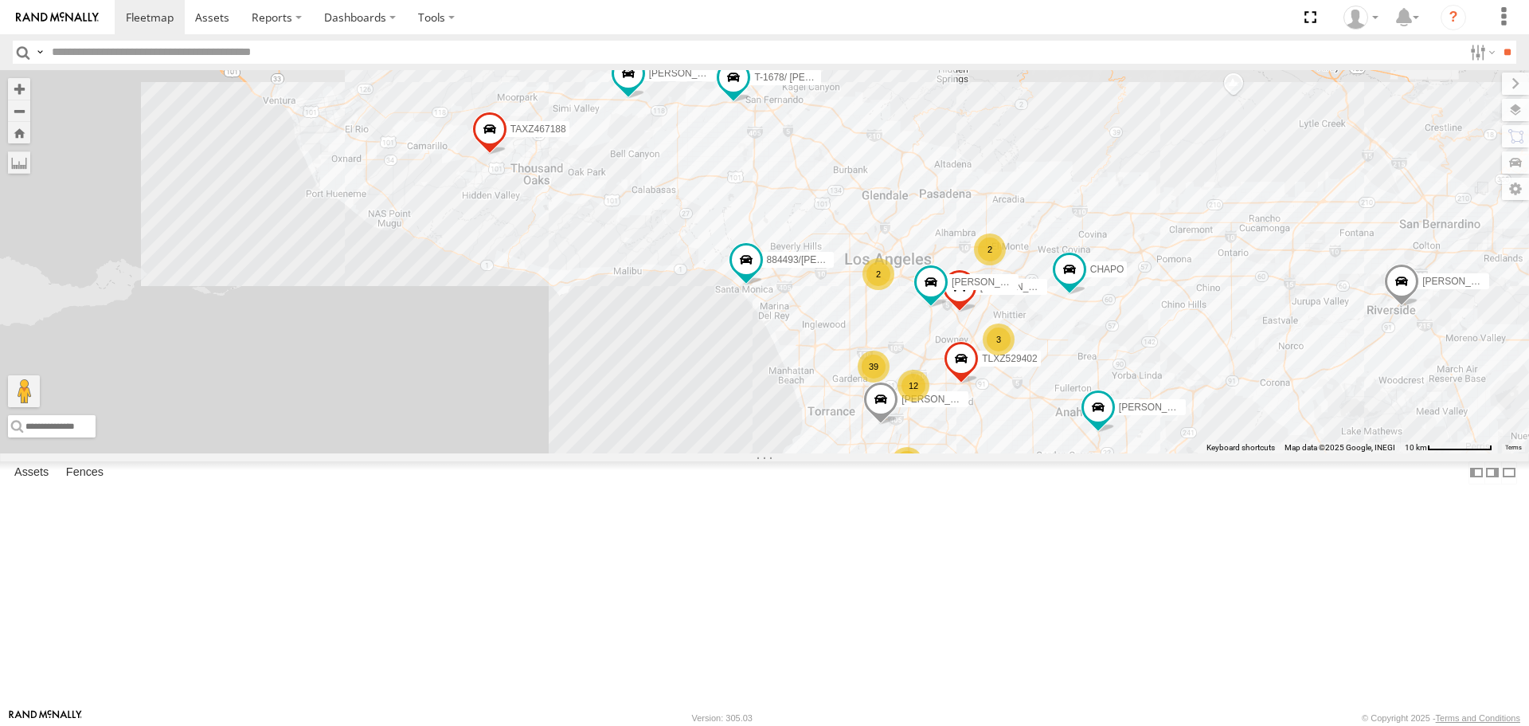
drag, startPoint x: 520, startPoint y: 187, endPoint x: 562, endPoint y: 217, distance: 51.5
click at [562, 217] on div "SAM/T-1625 LARS/T-1623 CHAPO BRUCE/T-1698 GILDER TLXZ529402 TOMMY/T-1630 LUIS C…" at bounding box center [764, 261] width 1529 height 382
